Goal: Find specific fact: Find specific fact

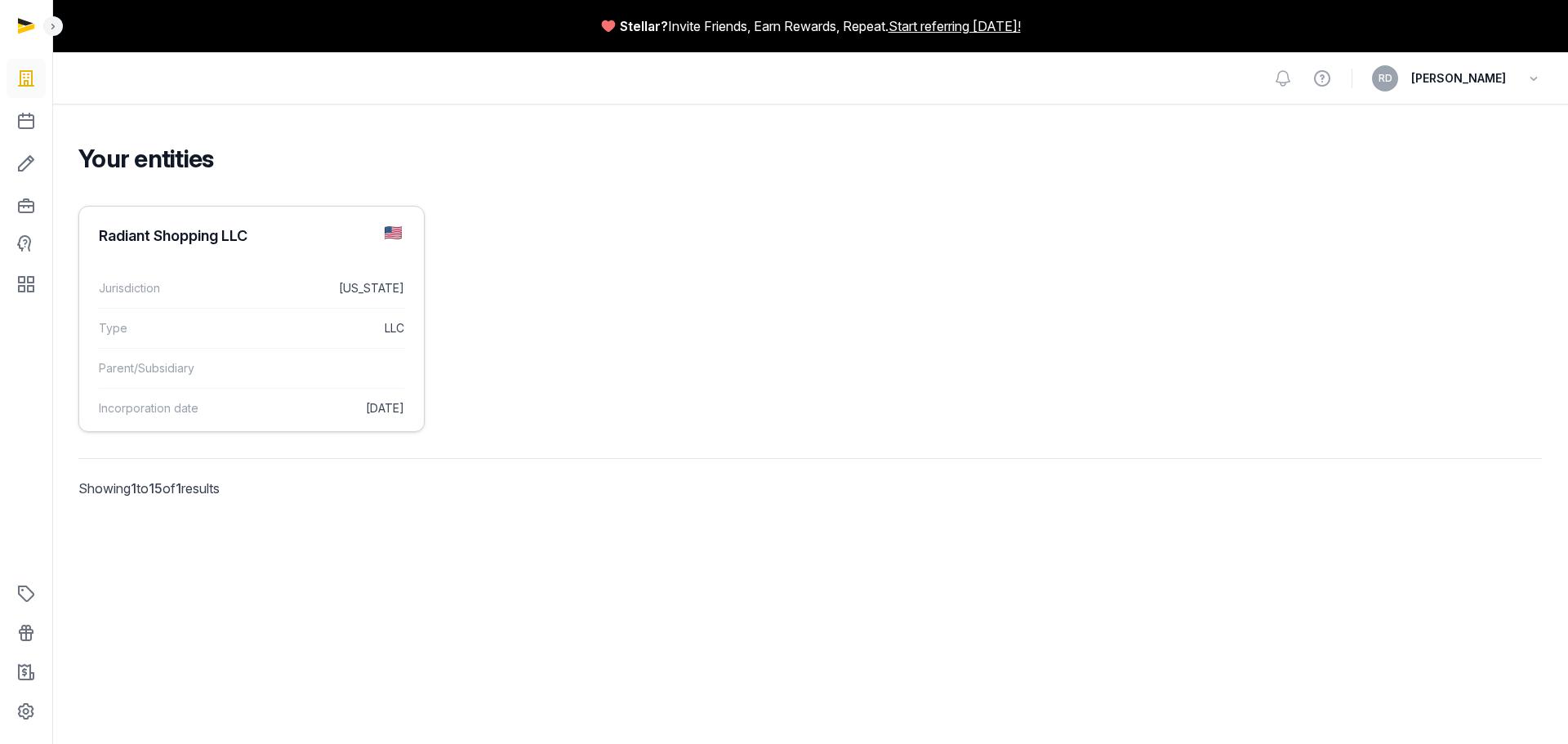
click at [190, 329] on dt "Type" at bounding box center [157, 328] width 117 height 20
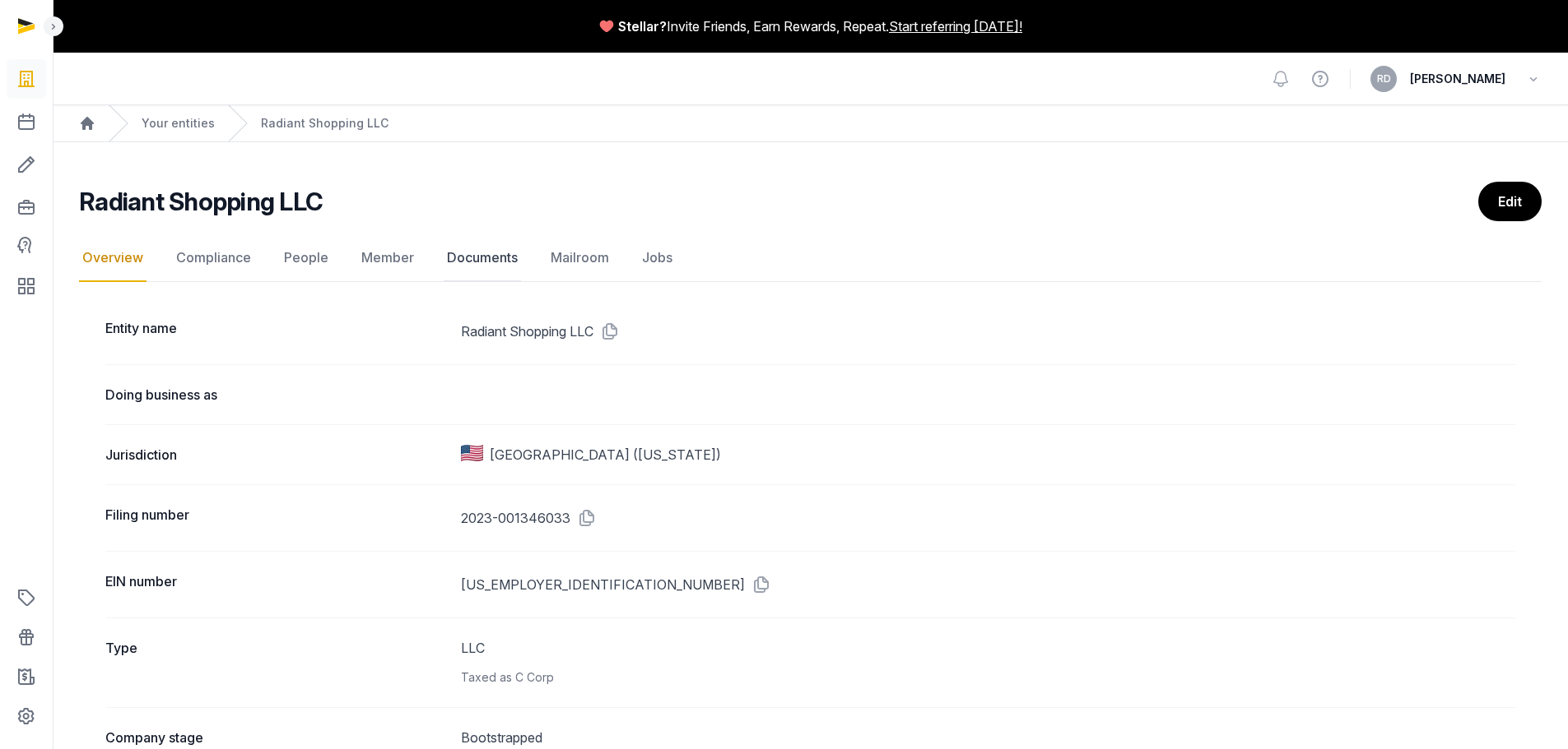
click at [453, 258] on link "Documents" at bounding box center [482, 259] width 77 height 47
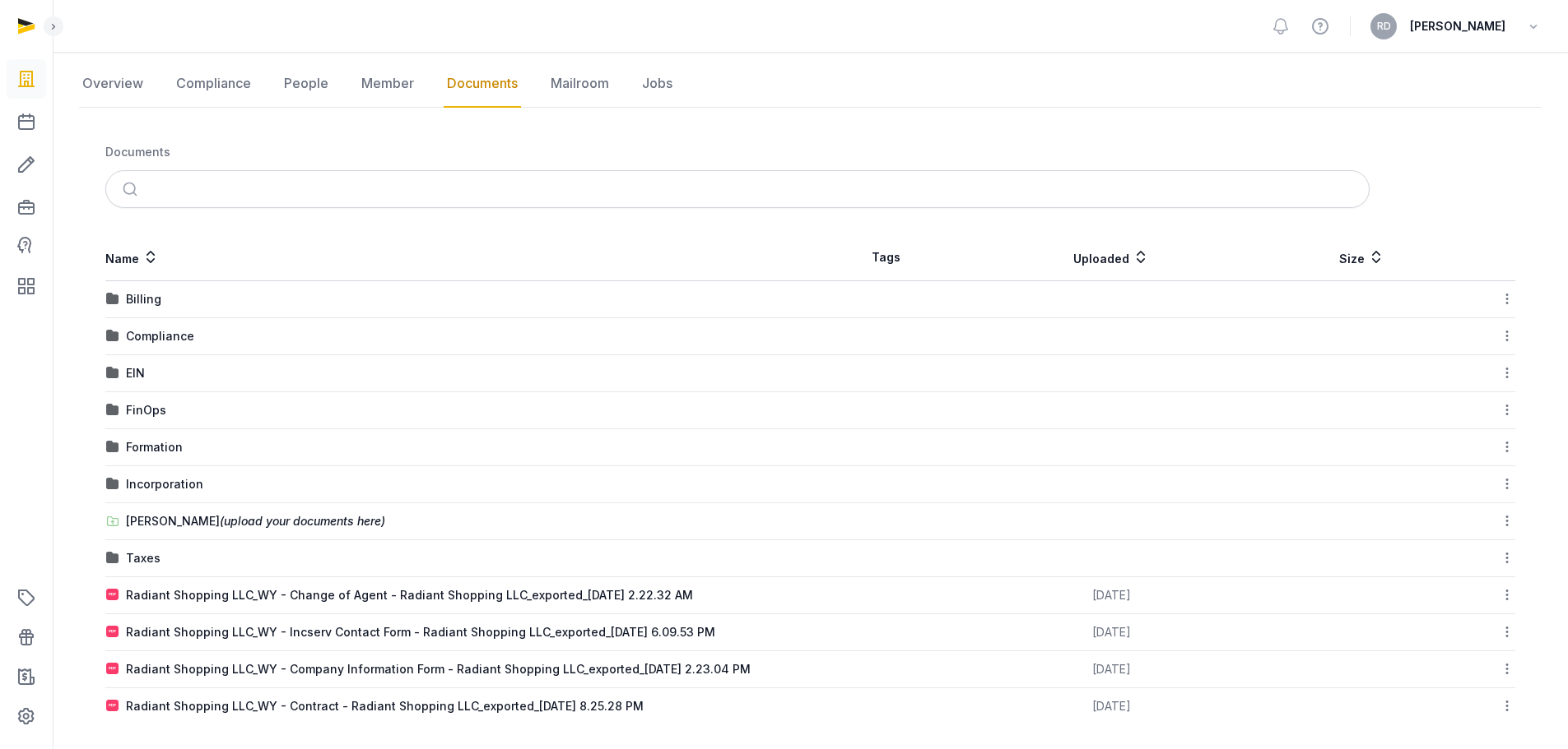
scroll to position [173, 0]
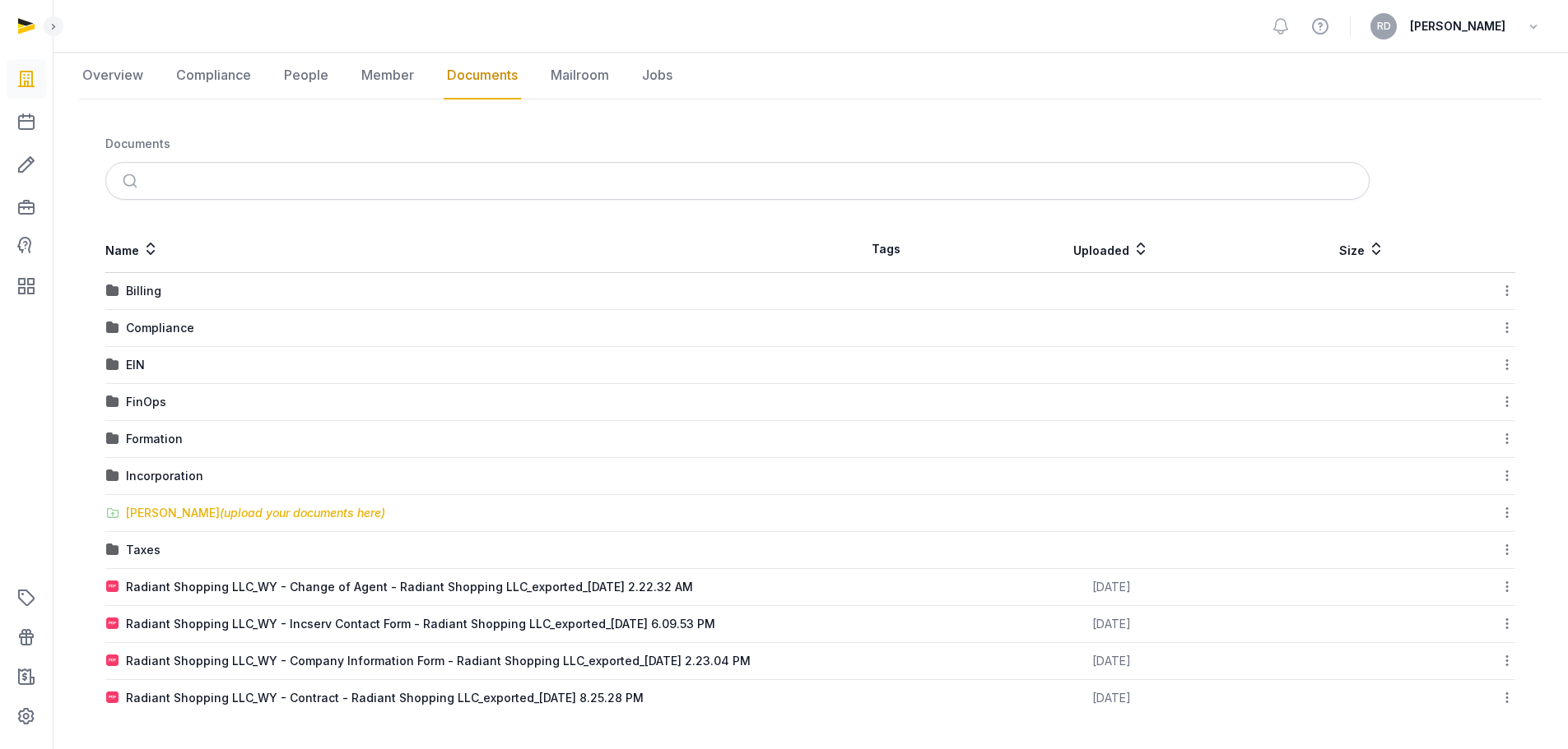
click at [252, 510] on span "(upload your documents here)" at bounding box center [303, 513] width 166 height 14
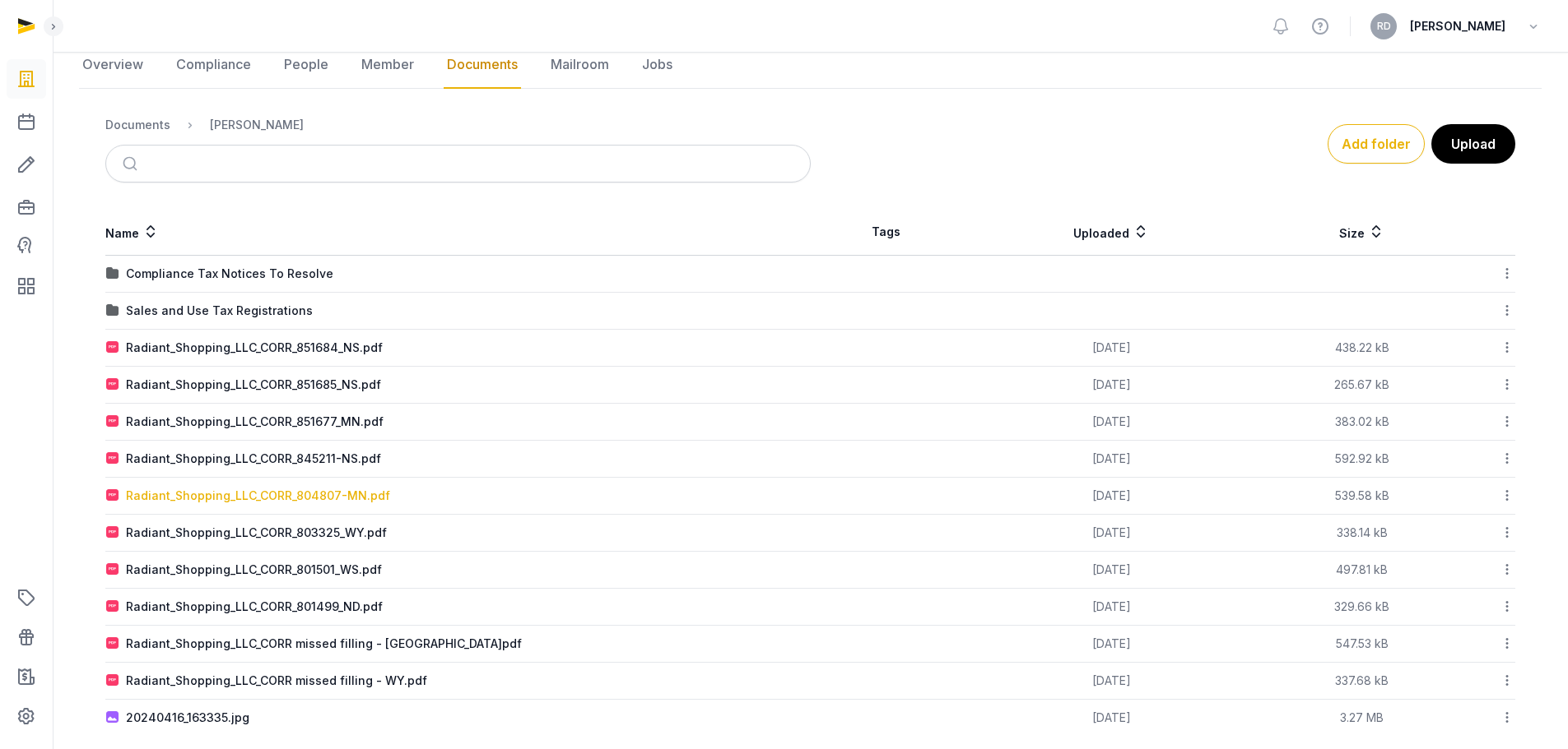
scroll to position [203, 0]
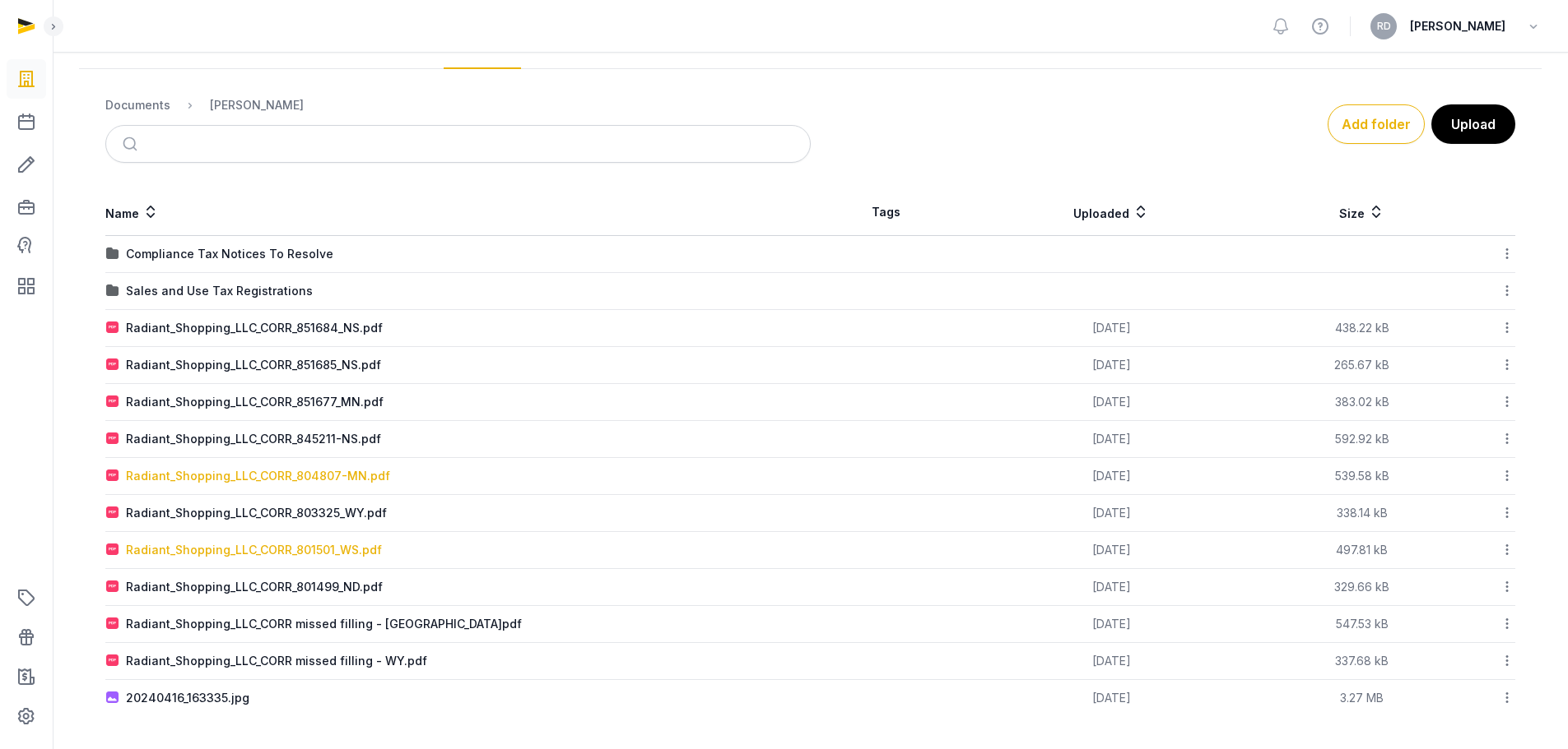
click at [294, 551] on div "Radiant_Shopping_LLC_CORR_801501_WS.pdf" at bounding box center [254, 550] width 256 height 17
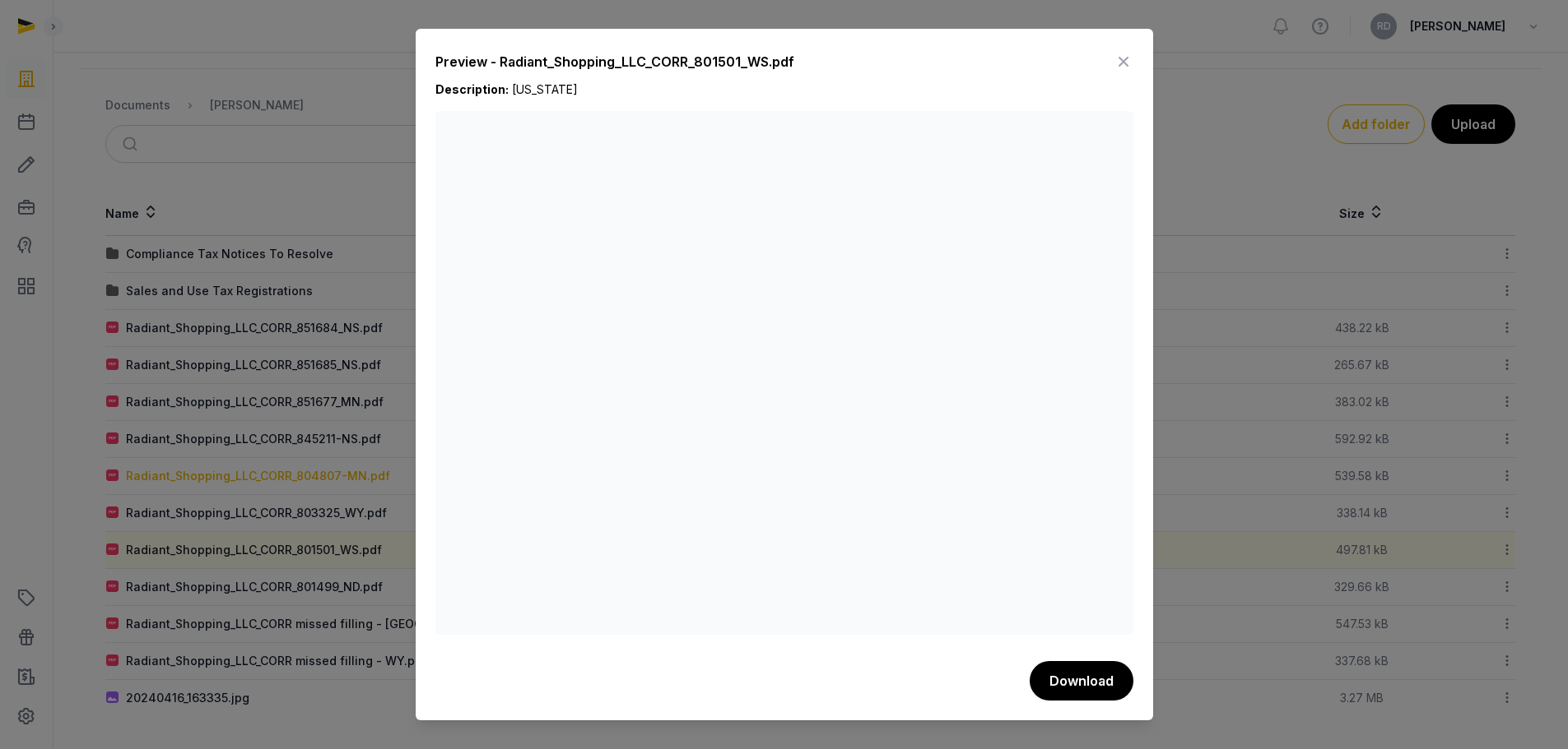
click at [1135, 57] on div "Preview - Radiant_Shopping_LLC_CORR_801501_WS.pdf Description: [US_STATE] Downl…" at bounding box center [784, 375] width 738 height 693
click at [1119, 60] on icon at bounding box center [1124, 61] width 20 height 27
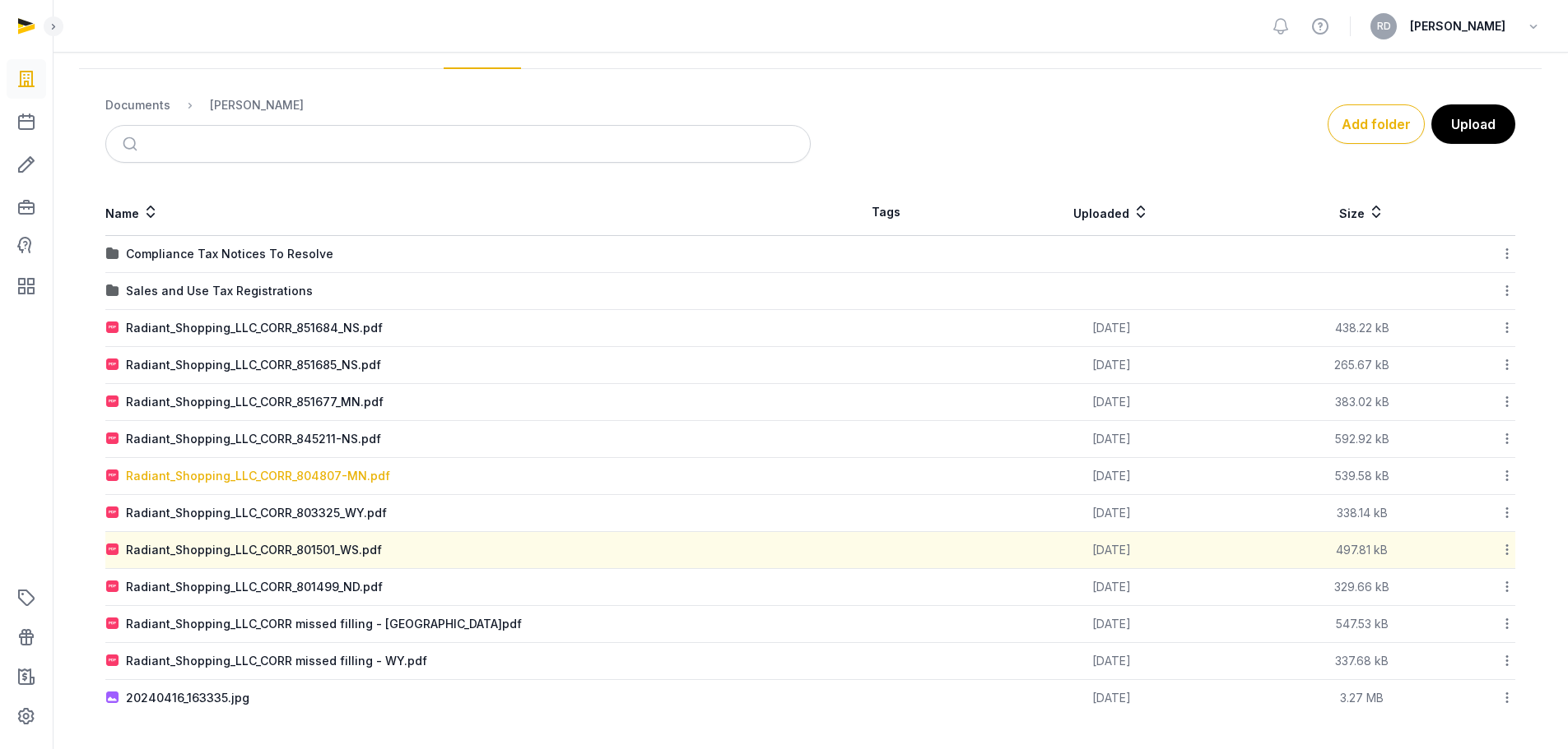
drag, startPoint x: 1074, startPoint y: 550, endPoint x: 1168, endPoint y: 546, distance: 94.1
click at [1168, 546] on td "[DATE]" at bounding box center [1111, 551] width 299 height 37
copy span "[DATE]"
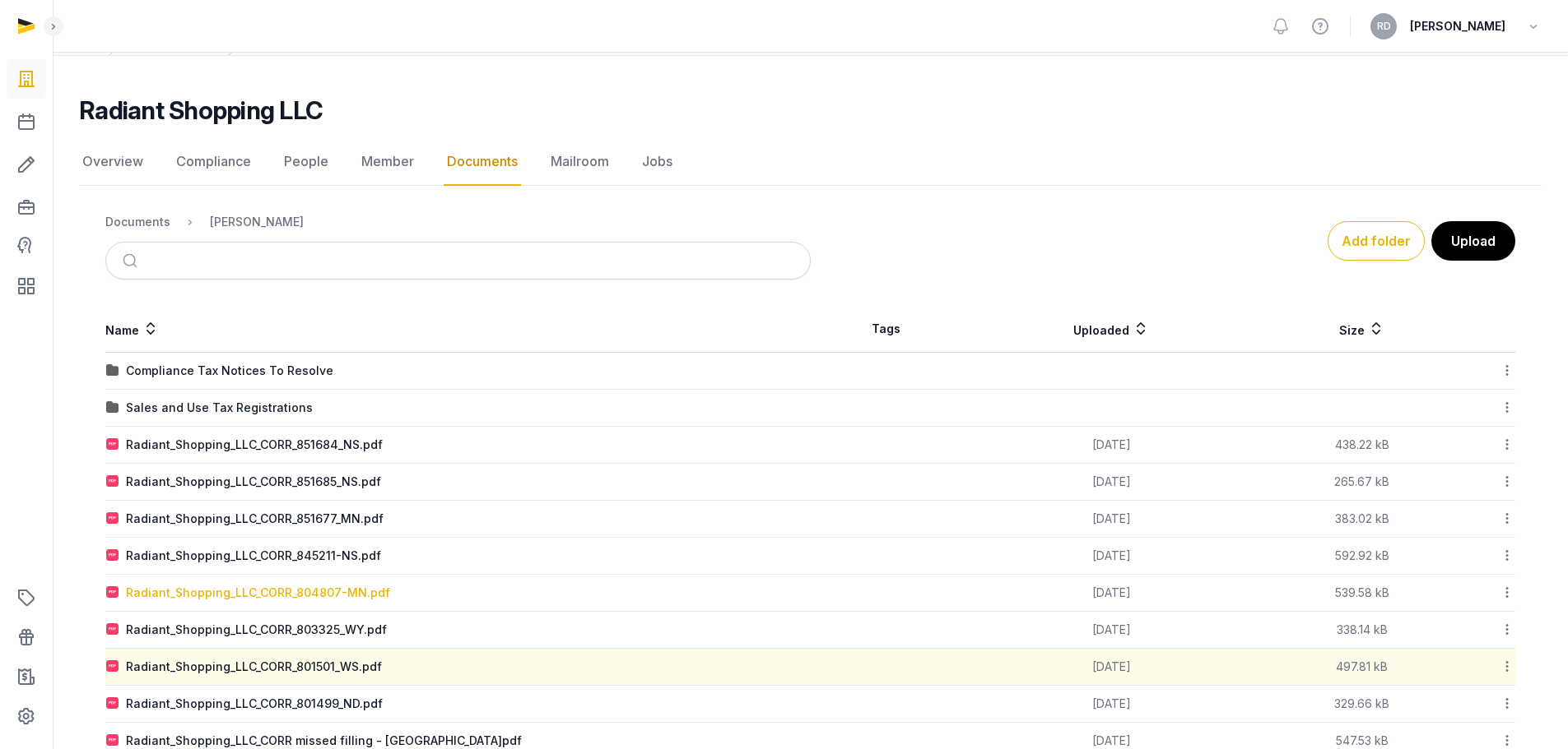
scroll to position [38, 0]
